Goal: Subscribe to service/newsletter

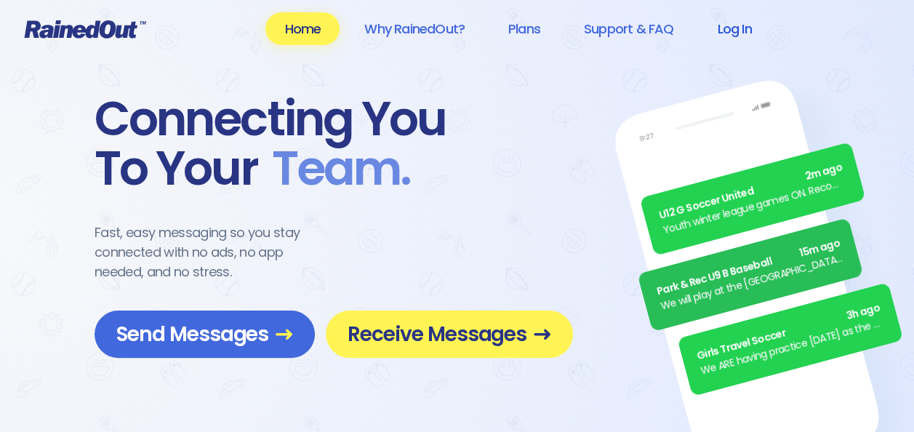
click at [737, 32] on link "Log In" at bounding box center [734, 28] width 72 height 33
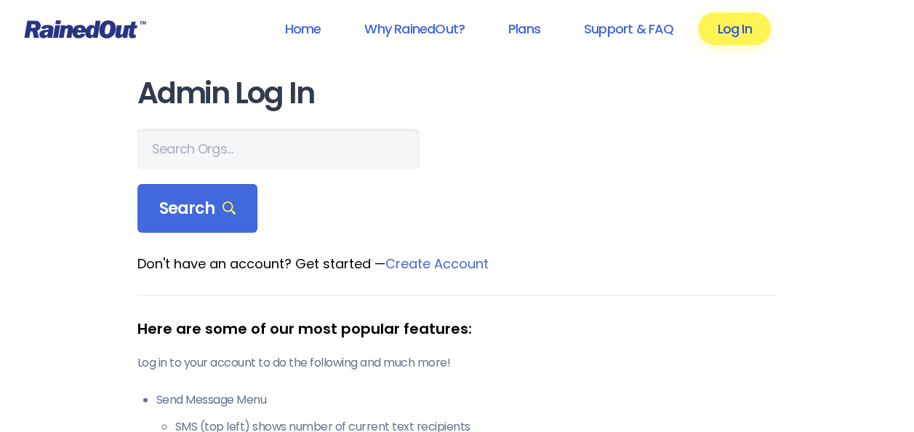
click at [733, 15] on link "Log In" at bounding box center [734, 28] width 72 height 33
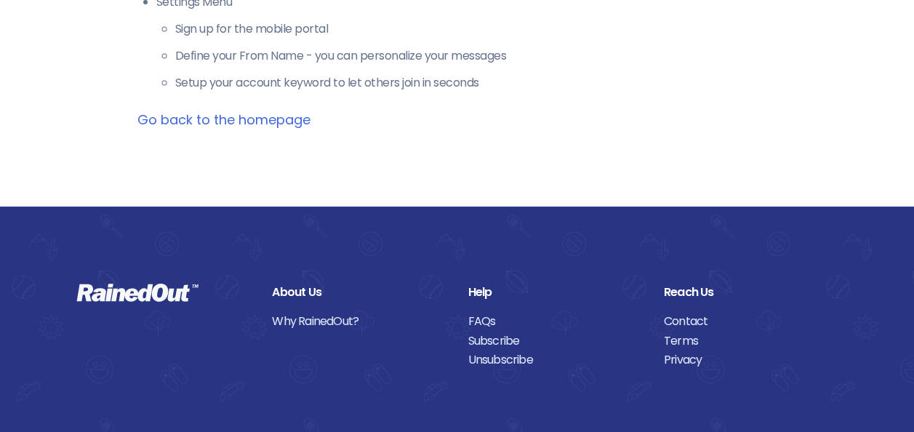
scroll to position [715, 0]
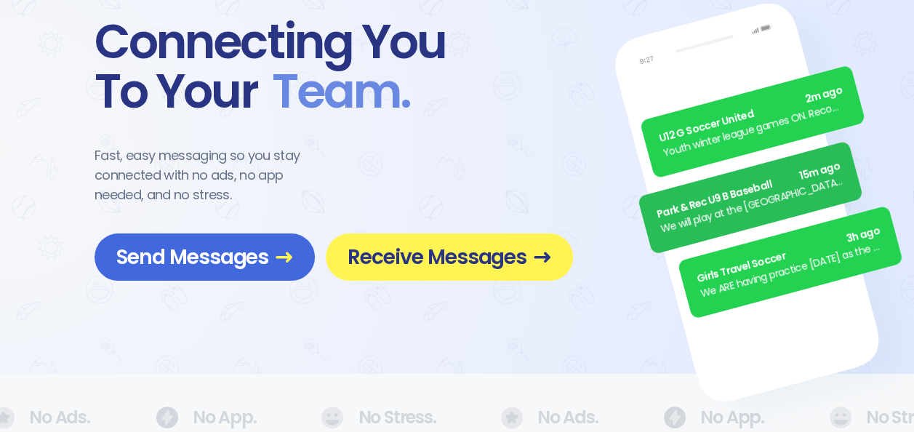
scroll to position [78, 0]
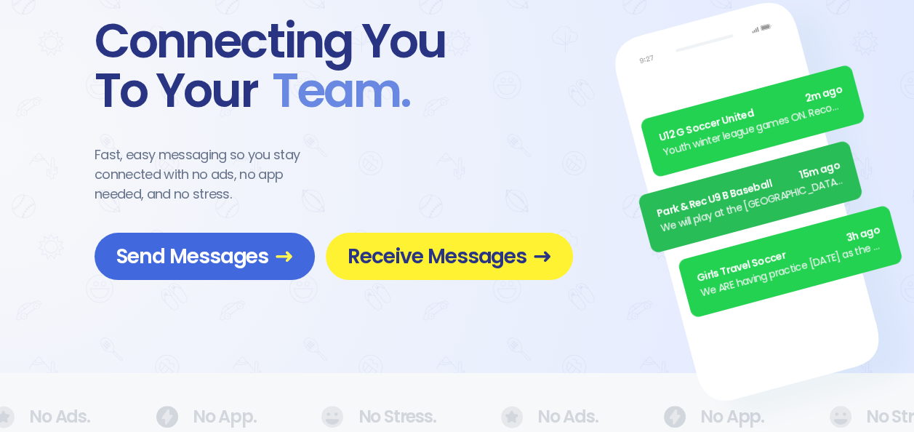
click at [464, 259] on span "Receive Messages" at bounding box center [449, 256] width 204 height 25
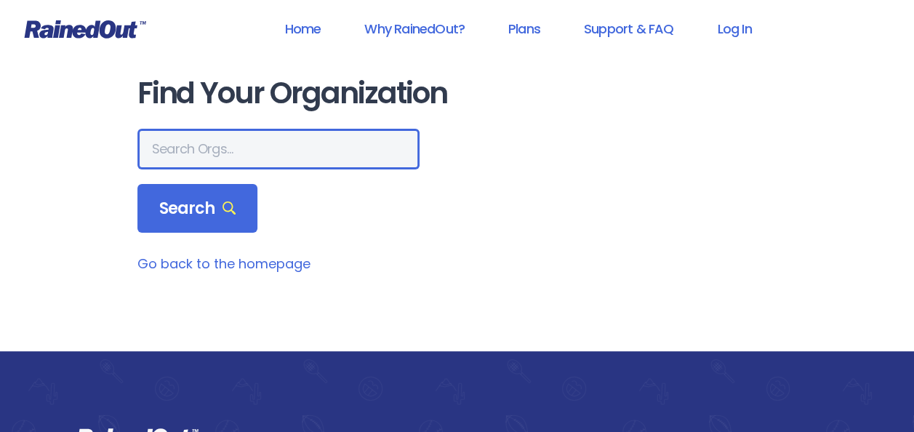
click at [202, 147] on input "text" at bounding box center [278, 149] width 282 height 41
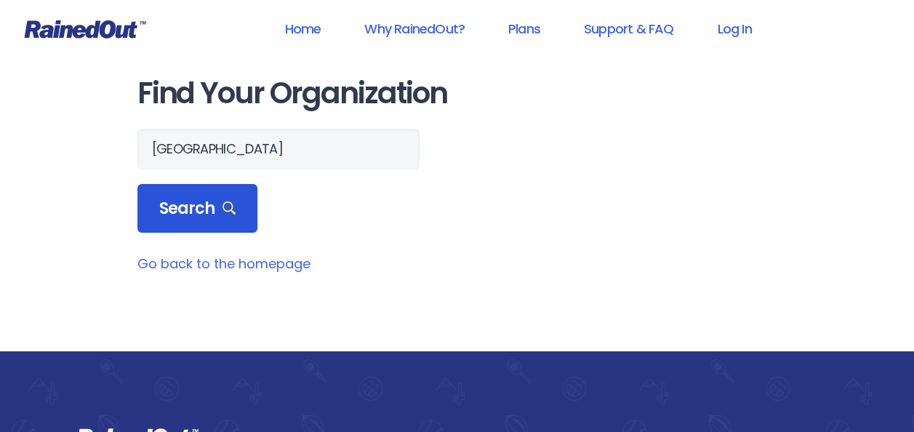
click at [206, 213] on span "Search" at bounding box center [197, 208] width 77 height 20
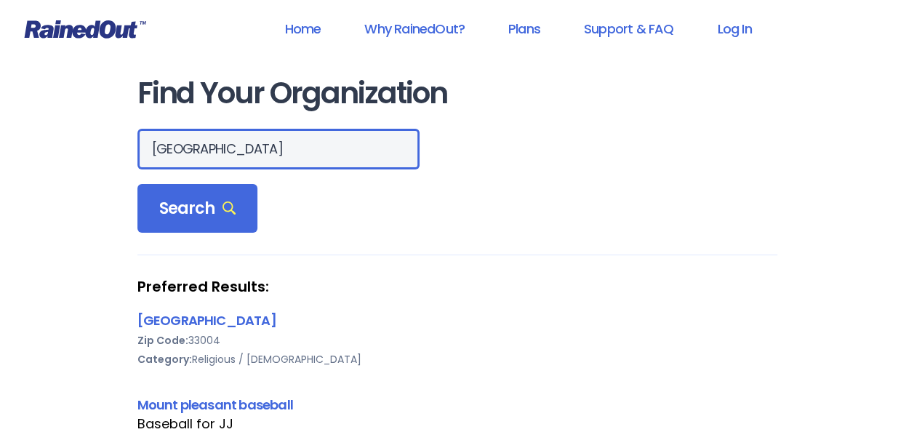
click at [295, 161] on input "[GEOGRAPHIC_DATA]" at bounding box center [278, 149] width 282 height 41
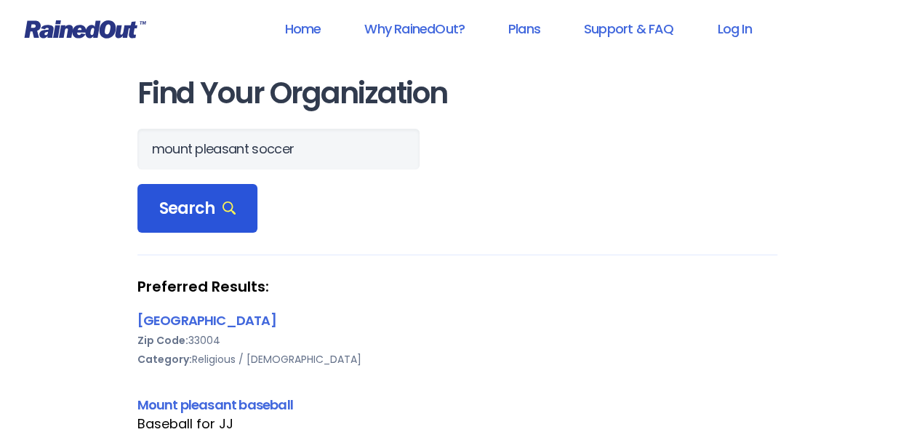
click at [212, 211] on span "Search" at bounding box center [197, 208] width 77 height 20
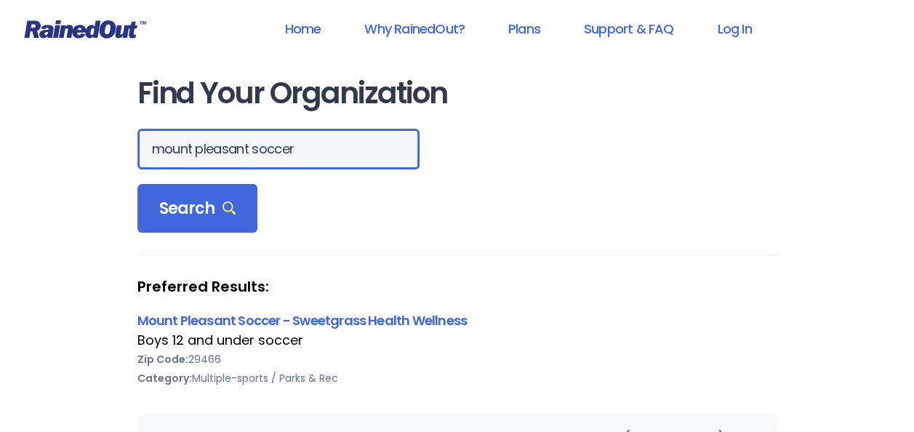
click at [319, 152] on input "mount pleasant soccer" at bounding box center [278, 149] width 282 height 41
type input "mount pleasant rec"
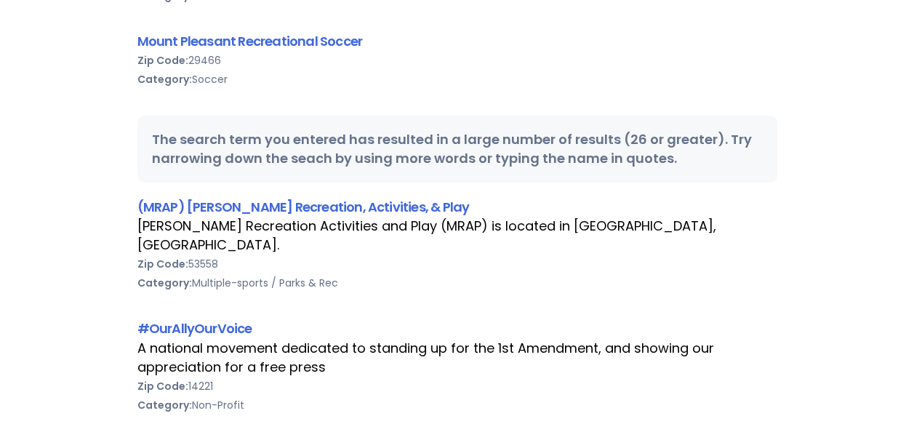
scroll to position [2025, 0]
click at [200, 39] on link "Mount Pleasant Recreational Soccer" at bounding box center [249, 40] width 225 height 18
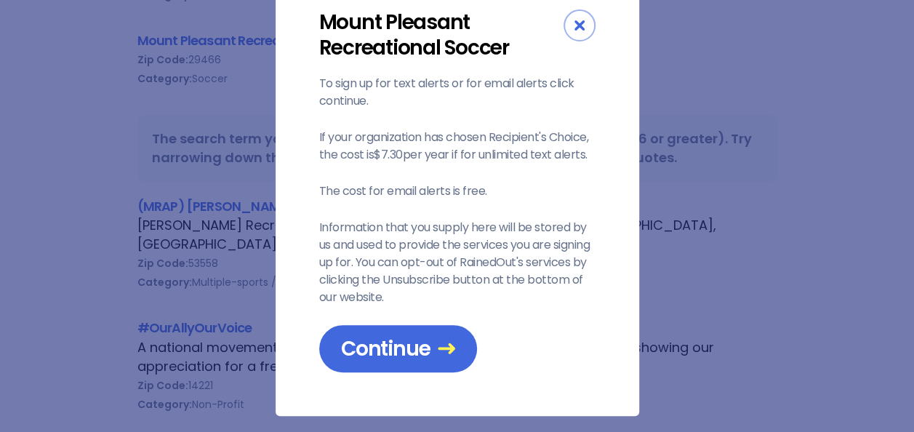
scroll to position [64, 0]
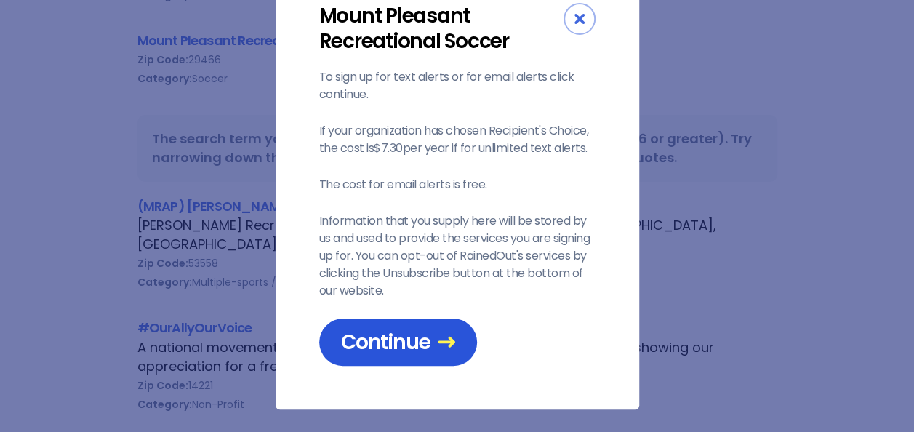
click at [375, 351] on span "Continue" at bounding box center [398, 341] width 114 height 25
